Goal: Task Accomplishment & Management: Use online tool/utility

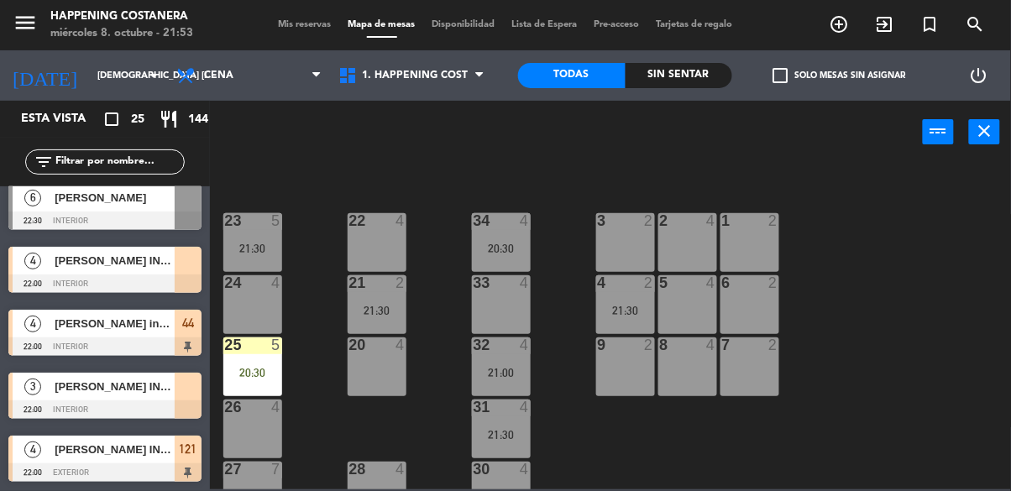
scroll to position [602, 0]
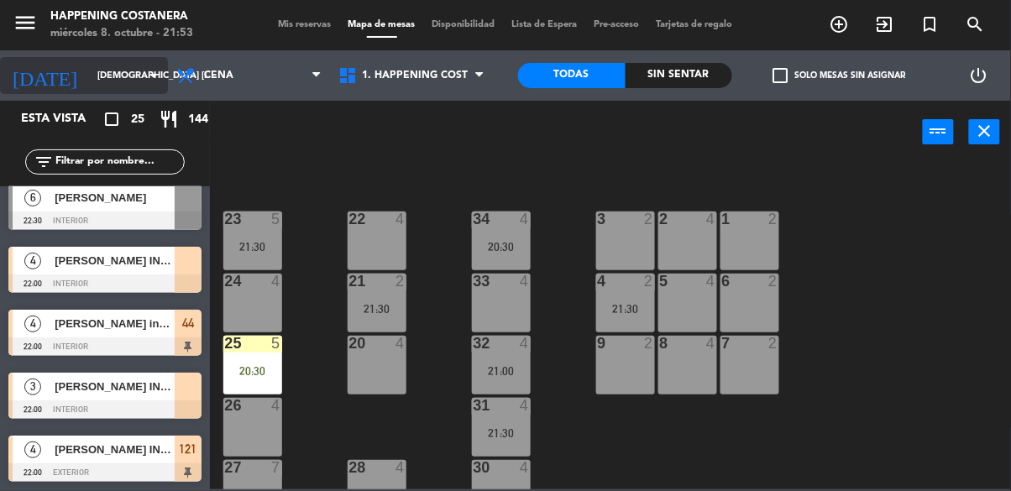
click at [89, 74] on input "[DEMOGRAPHIC_DATA] [DATE]" at bounding box center [152, 76] width 126 height 28
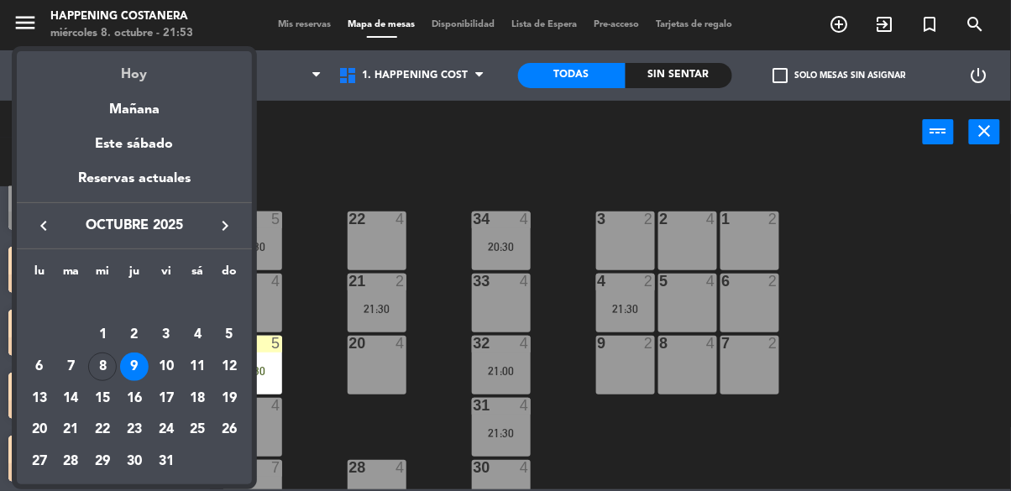
click at [86, 80] on div "Hoy" at bounding box center [134, 68] width 235 height 34
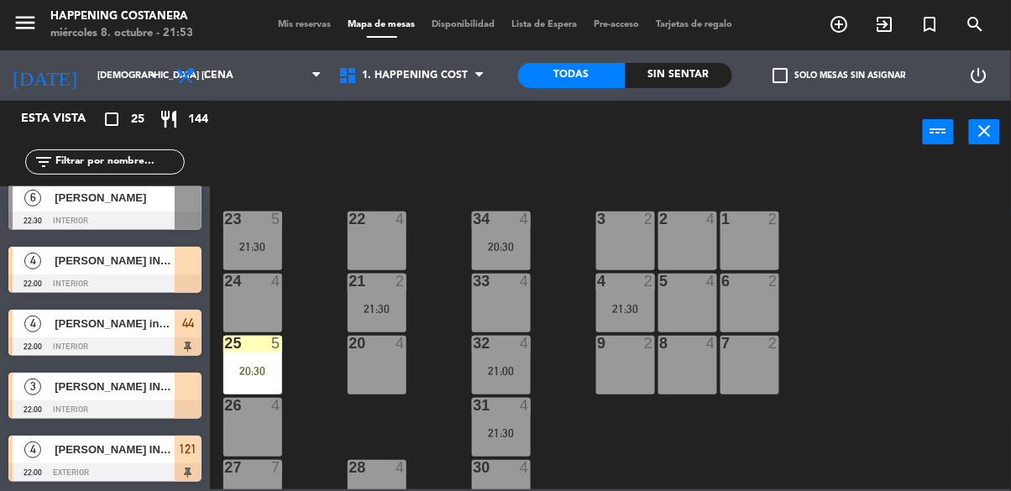
type input "mié. [DATE]"
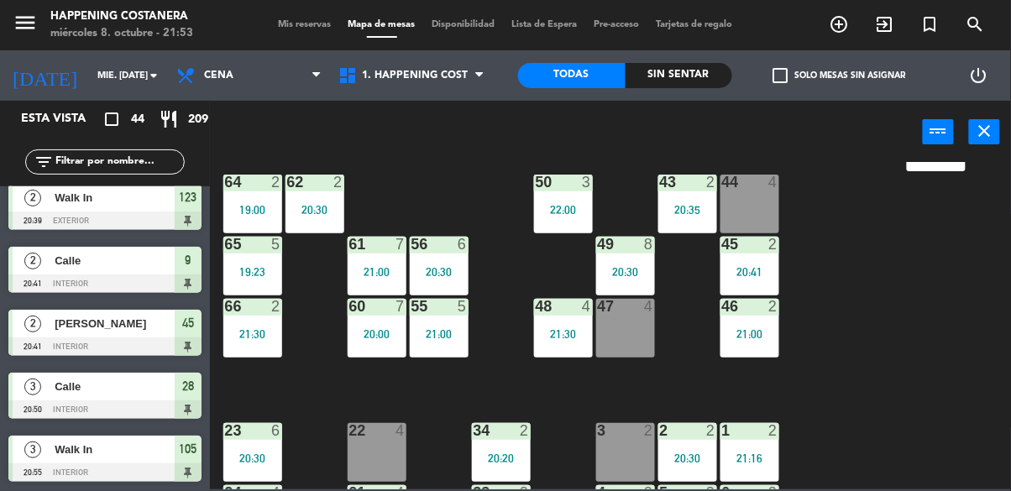
scroll to position [391, 0]
click at [746, 335] on div "21:00" at bounding box center [750, 334] width 59 height 12
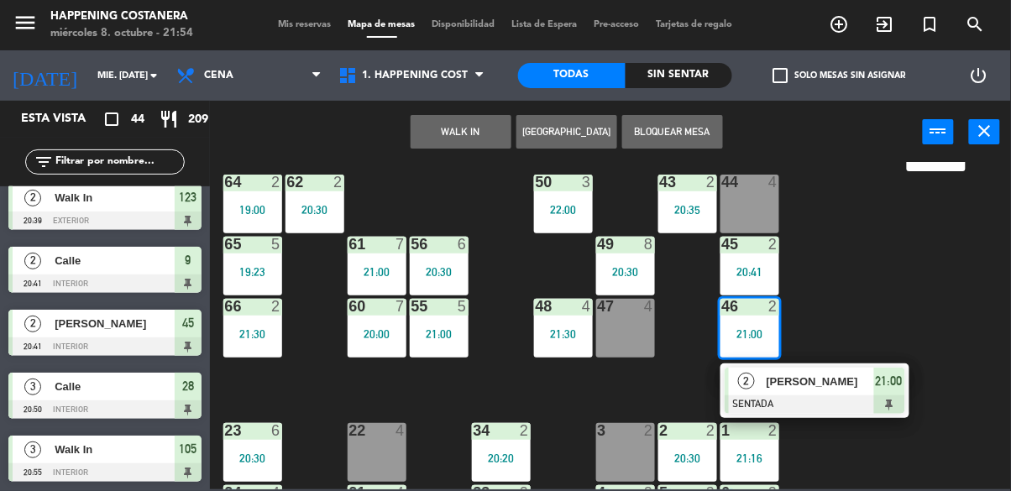
click at [894, 267] on div "69 50 20:30 122 6 121 5 21:00 120 6 14 4 CAVA 22 101 4 94 2 70 50 20:30 123 2 2…" at bounding box center [615, 326] width 791 height 328
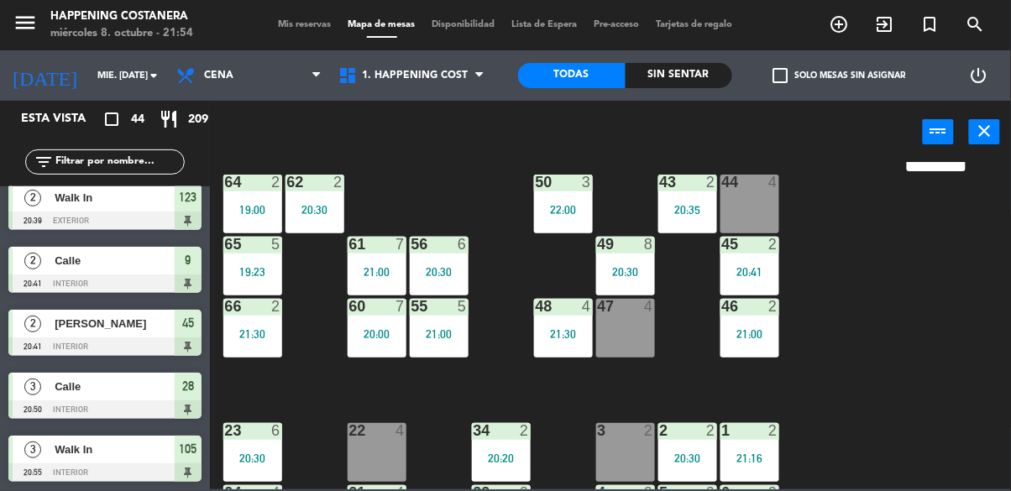
click at [771, 263] on div "45 2 20:41" at bounding box center [750, 266] width 59 height 59
click at [895, 233] on div "69 50 20:30 122 6 121 5 21:00 120 6 14 4 CAVA 22 101 4 94 2 70 50 20:30 123 2 2…" at bounding box center [615, 326] width 791 height 328
click at [700, 206] on div "20:35" at bounding box center [687, 210] width 59 height 12
click at [884, 347] on div "69 50 20:30 122 6 121 5 21:00 120 6 14 4 CAVA 22 101 4 94 2 70 50 20:30 123 2 2…" at bounding box center [615, 326] width 791 height 328
click at [568, 341] on div "48 4 21:30" at bounding box center [563, 328] width 59 height 59
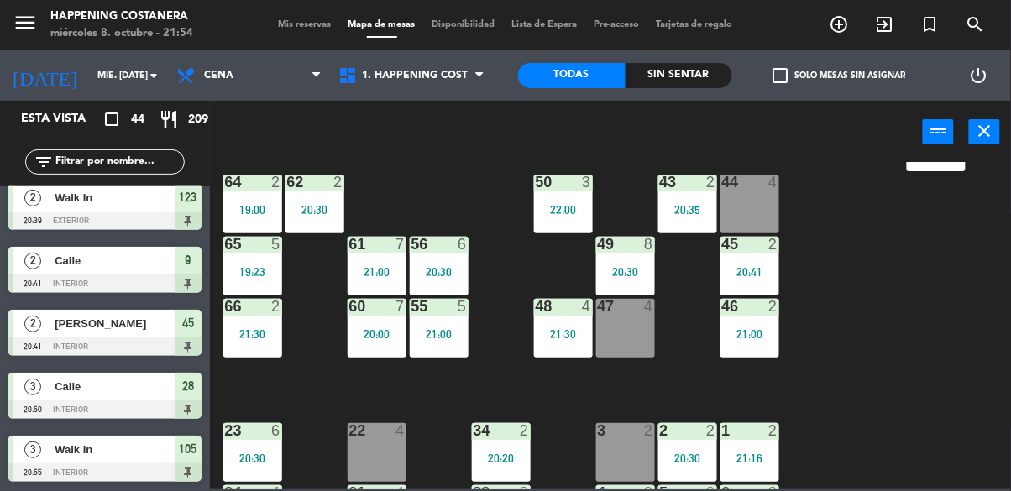
click at [885, 293] on div "69 50 20:30 122 6 121 5 21:00 120 6 14 4 CAVA 22 101 4 94 2 70 50 20:30 123 2 2…" at bounding box center [615, 326] width 791 height 328
click at [758, 341] on div "46 2 21:00" at bounding box center [750, 328] width 59 height 59
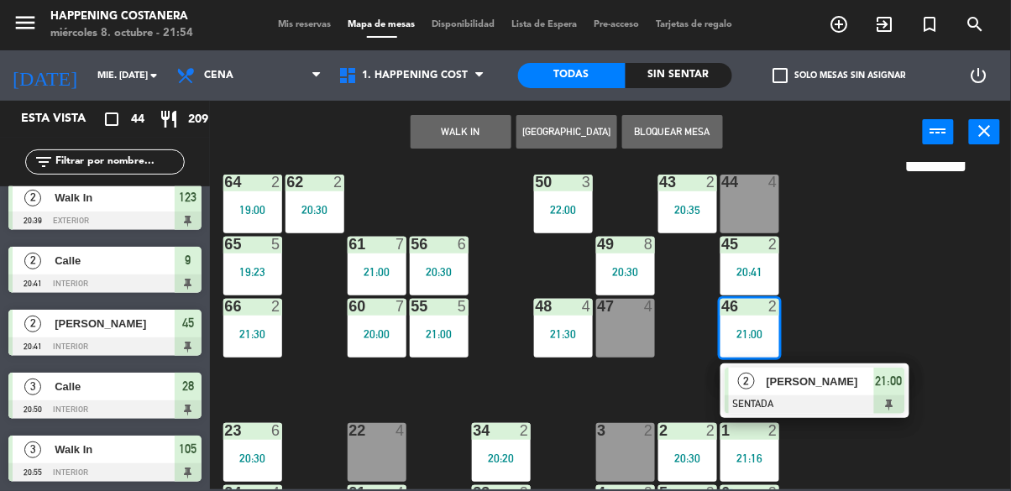
click at [894, 281] on div "69 50 20:30 122 6 121 5 21:00 120 6 14 4 CAVA 22 101 4 94 2 70 50 20:30 123 2 2…" at bounding box center [615, 326] width 791 height 328
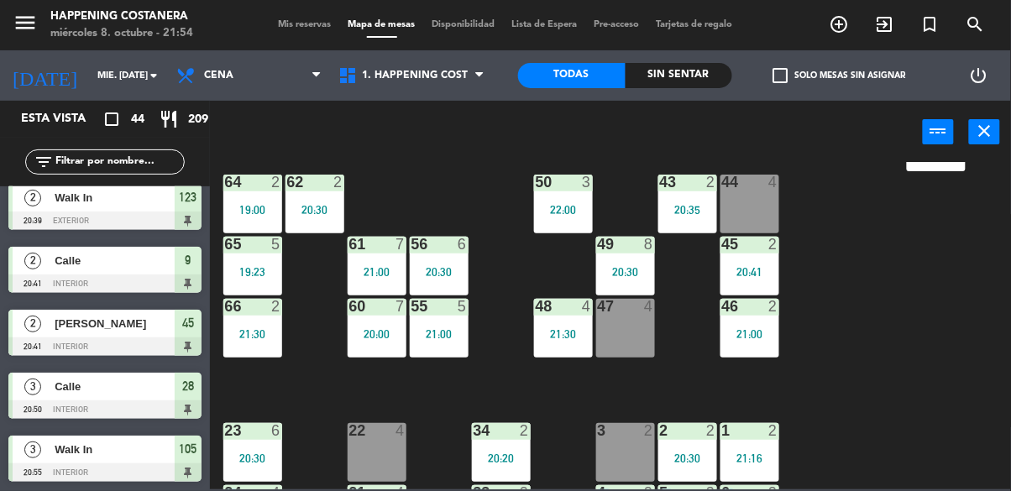
click at [755, 272] on div "20:41" at bounding box center [750, 272] width 59 height 12
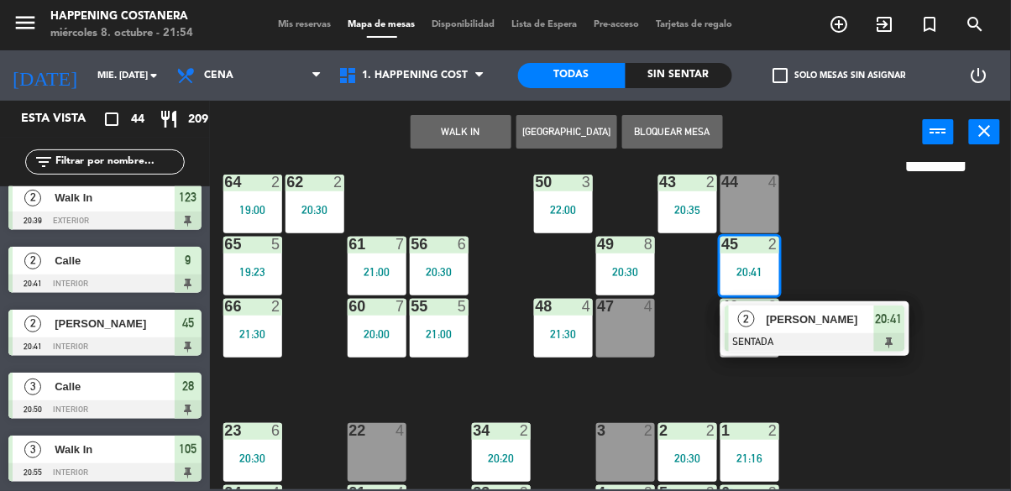
click at [831, 339] on div at bounding box center [815, 342] width 181 height 18
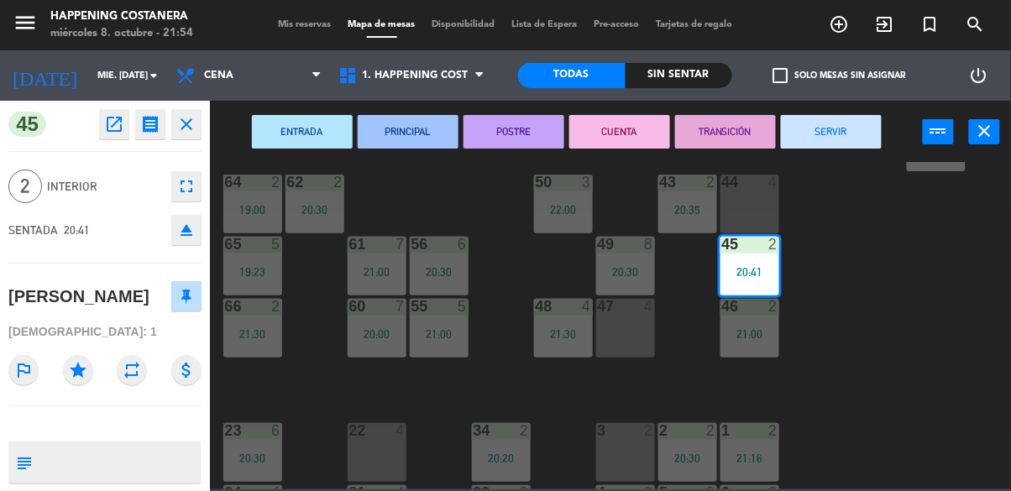
click at [826, 133] on button "SERVIR" at bounding box center [831, 132] width 101 height 34
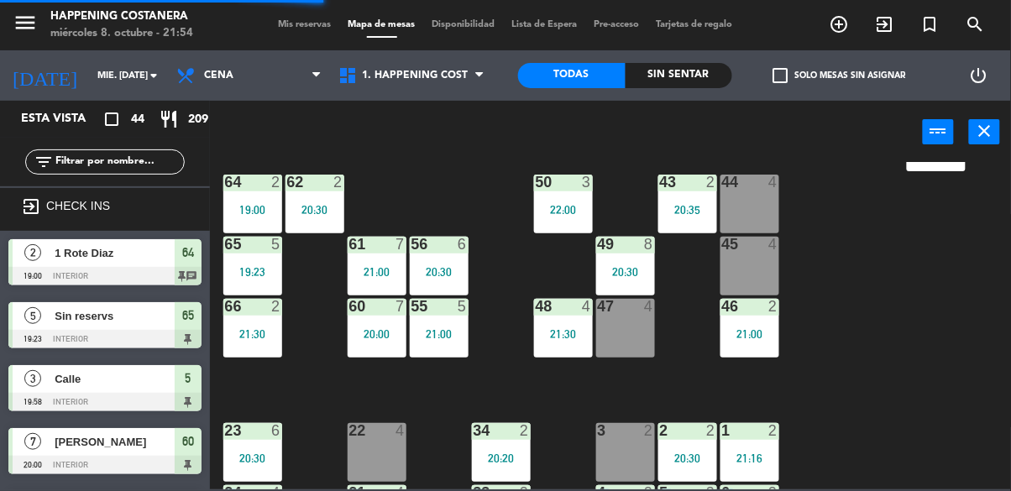
click at [756, 329] on div "21:00" at bounding box center [750, 334] width 59 height 12
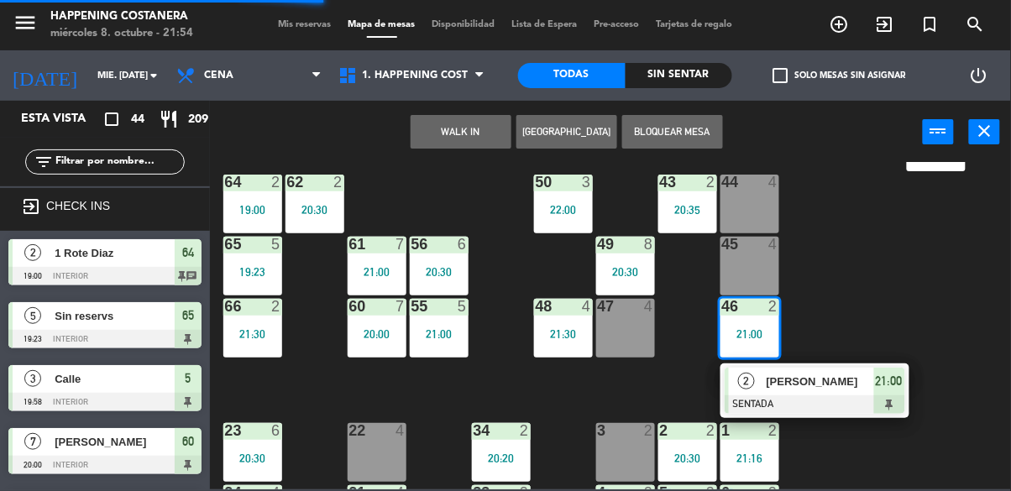
click at [886, 249] on div "69 50 20:30 122 6 121 5 21:00 120 6 14 4 CAVA 22 101 4 94 2 70 50 20:30 123 2 2…" at bounding box center [615, 326] width 791 height 328
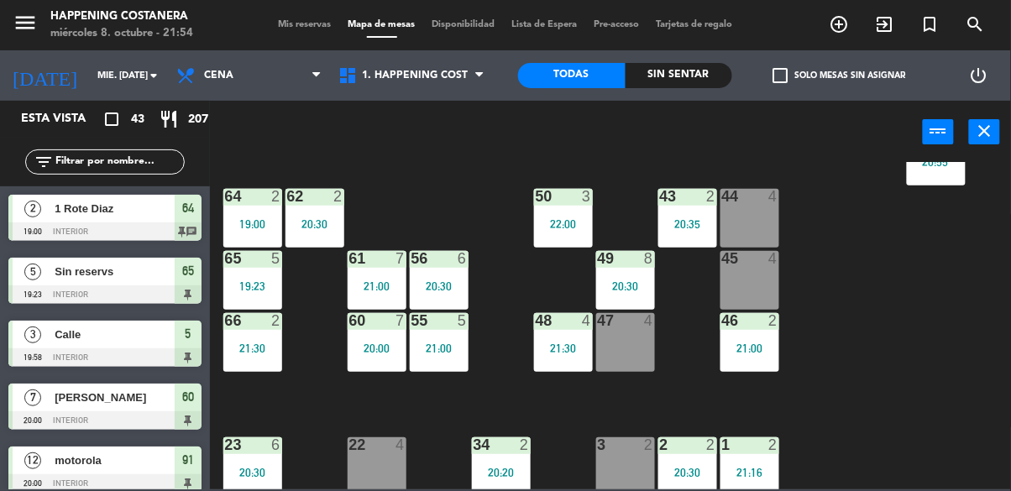
scroll to position [375, 0]
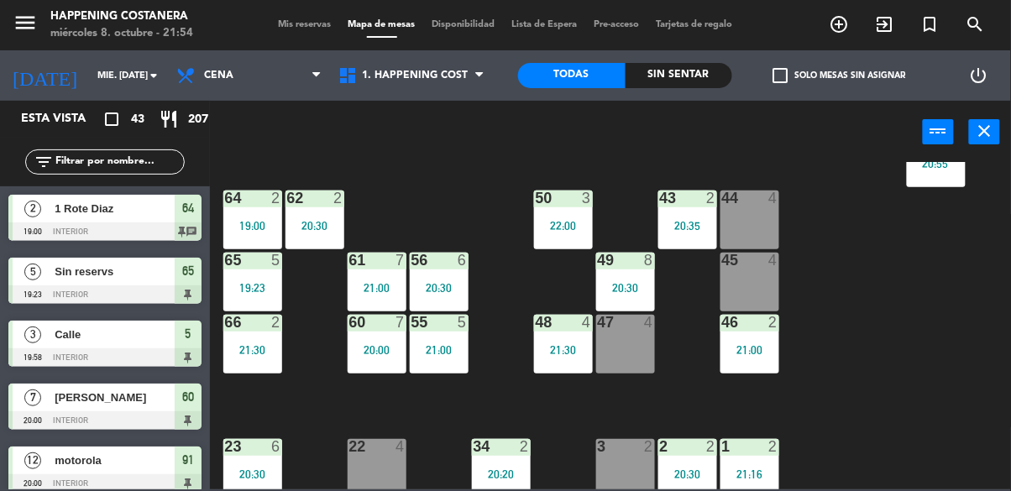
click at [749, 358] on div "46 2 21:00" at bounding box center [750, 344] width 59 height 59
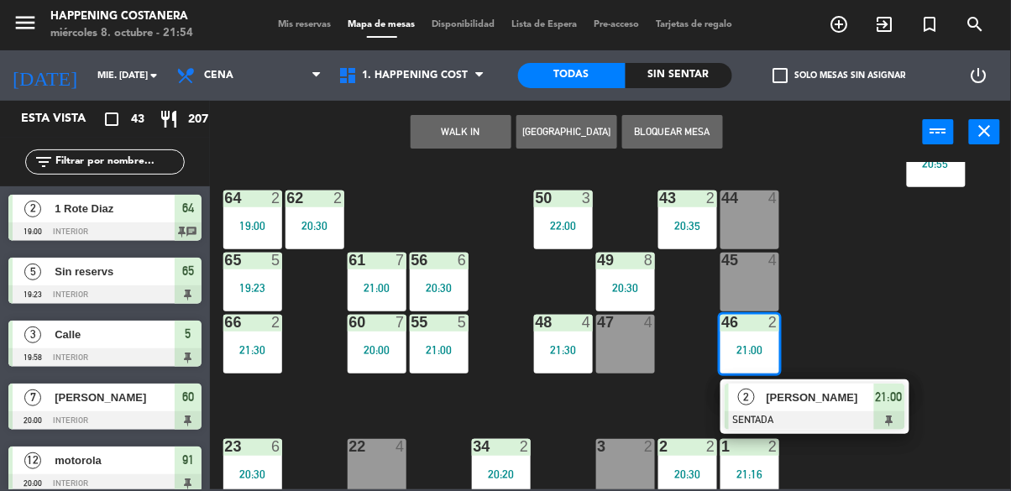
click at [887, 344] on div "69 50 20:30 122 6 121 5 21:00 120 6 14 4 CAVA 22 101 4 94 2 70 50 20:30 123 2 2…" at bounding box center [615, 326] width 791 height 328
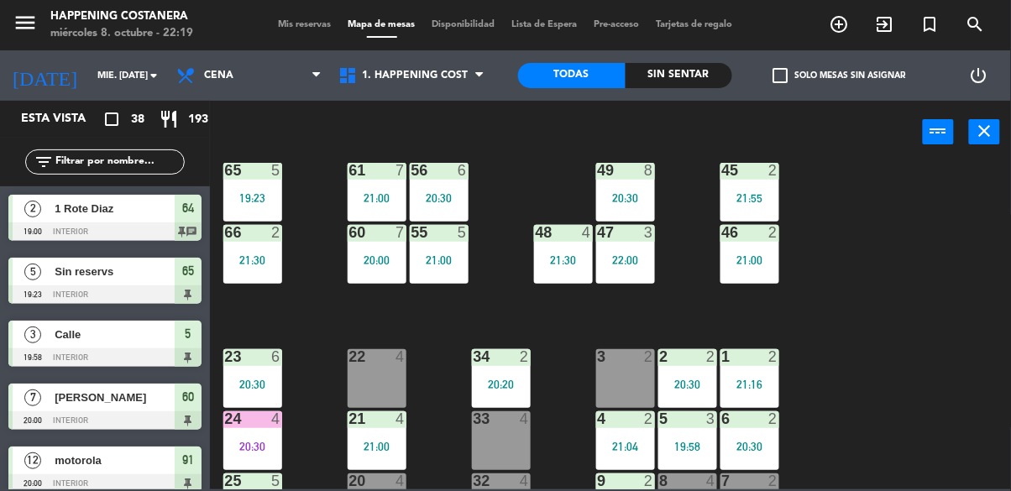
scroll to position [426, 0]
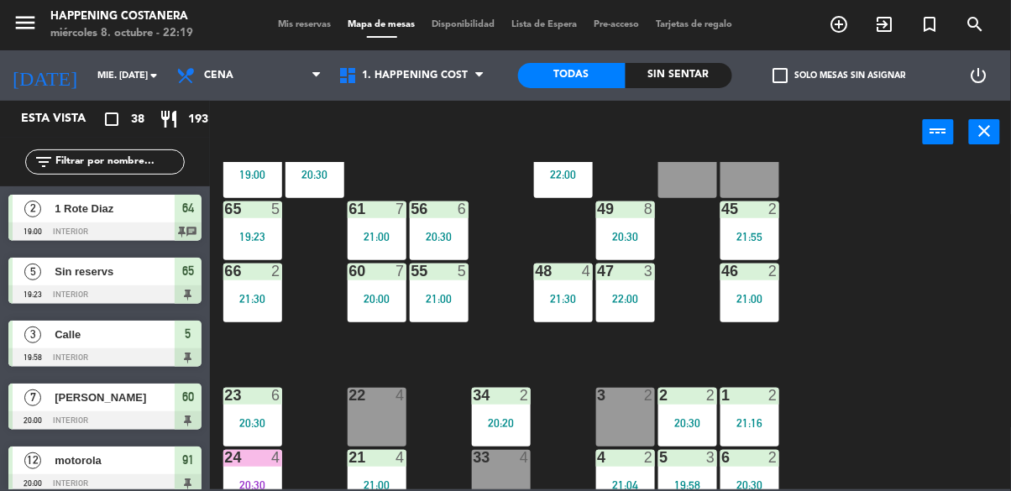
click at [448, 301] on div "21:00" at bounding box center [439, 299] width 59 height 12
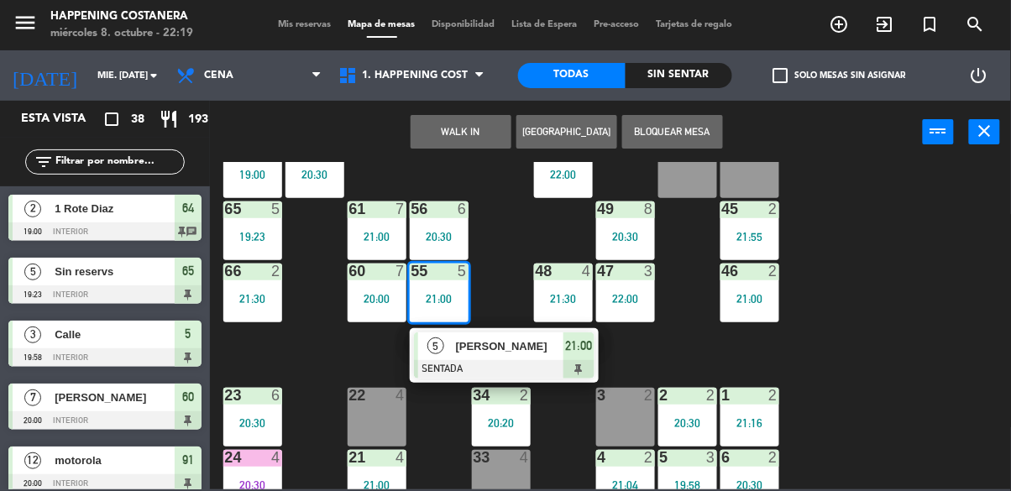
click at [530, 365] on div at bounding box center [504, 369] width 181 height 18
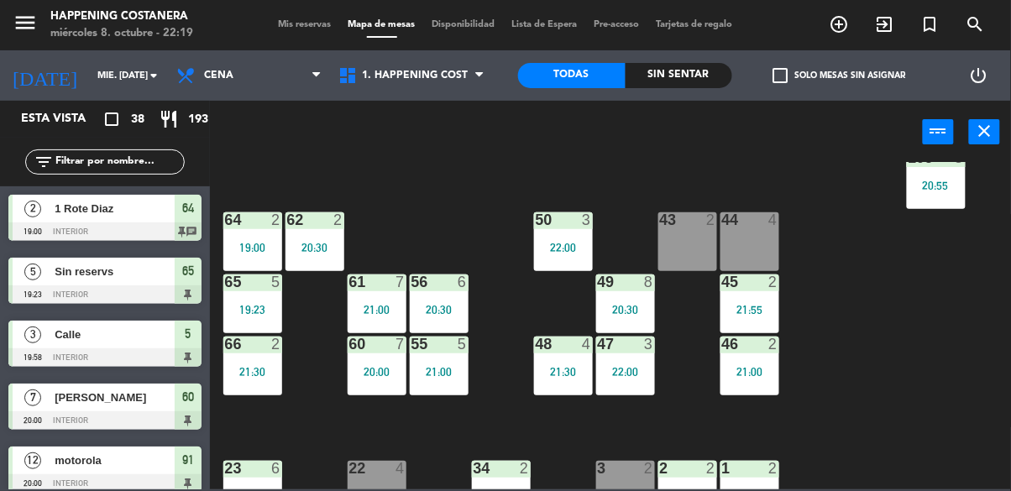
scroll to position [349, 0]
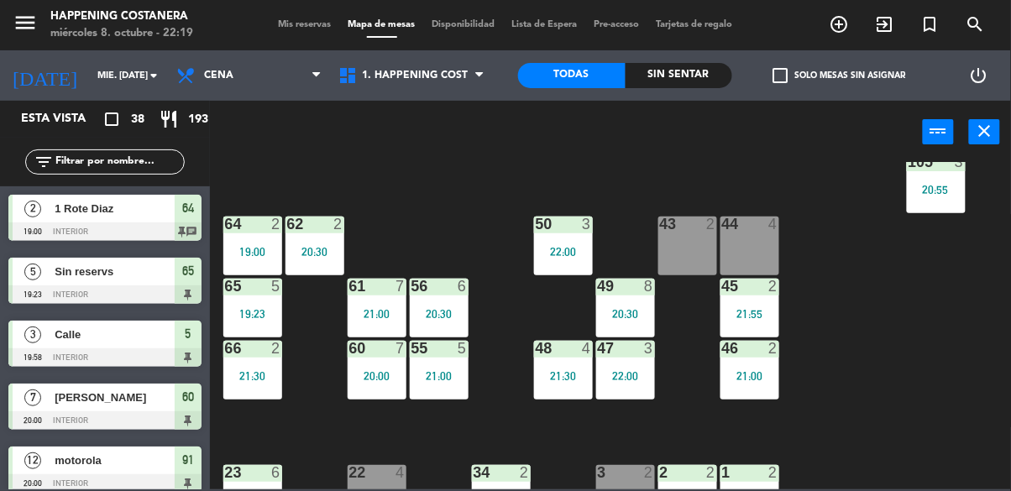
click at [305, 20] on span "Mis reservas" at bounding box center [305, 24] width 70 height 9
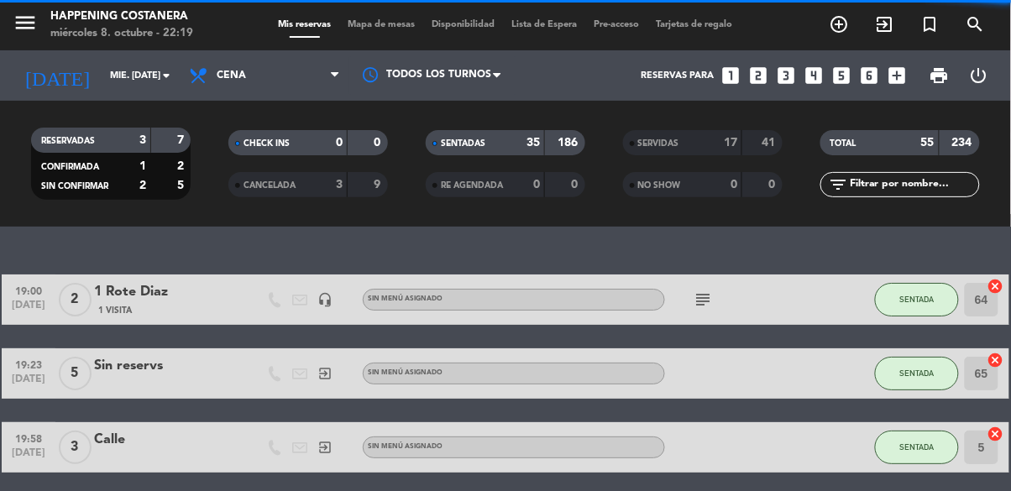
click at [695, 20] on span "Tarjetas de regalo" at bounding box center [694, 24] width 93 height 9
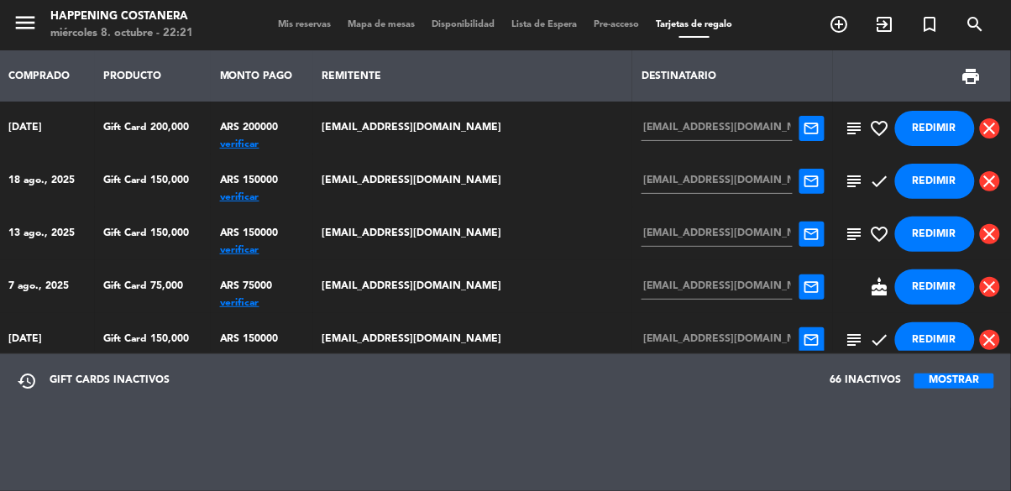
click at [407, 137] on td "[EMAIL_ADDRESS][DOMAIN_NAME]" at bounding box center [473, 128] width 320 height 53
click at [925, 125] on button "REDIMIR" at bounding box center [935, 128] width 80 height 35
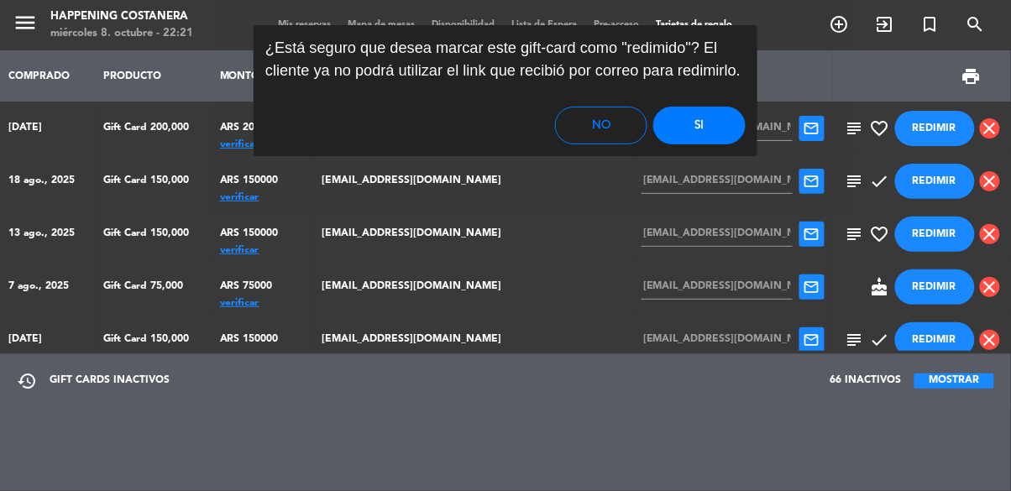
click at [697, 128] on button "Si" at bounding box center [699, 126] width 92 height 38
